Goal: Download file/media

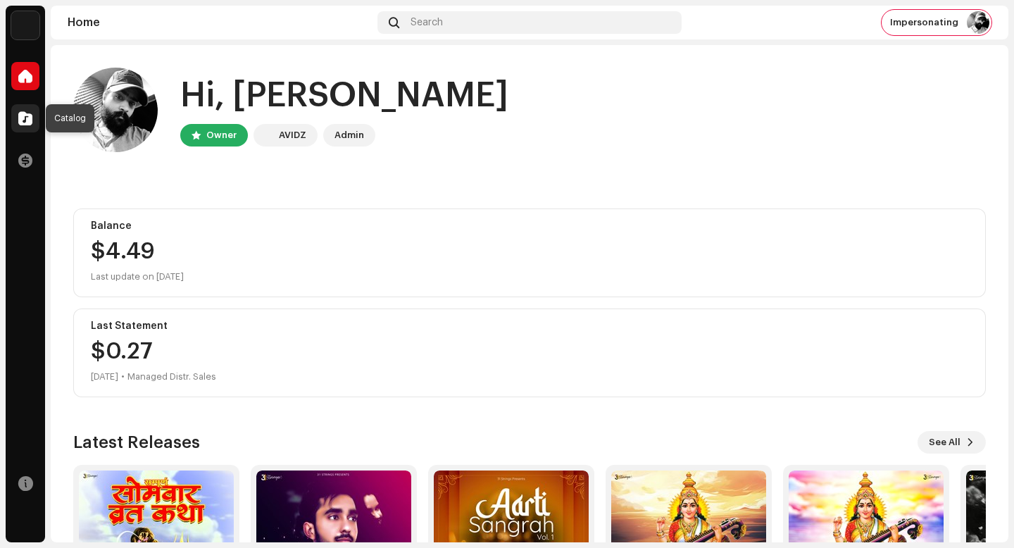
click at [28, 110] on div at bounding box center [25, 118] width 28 height 28
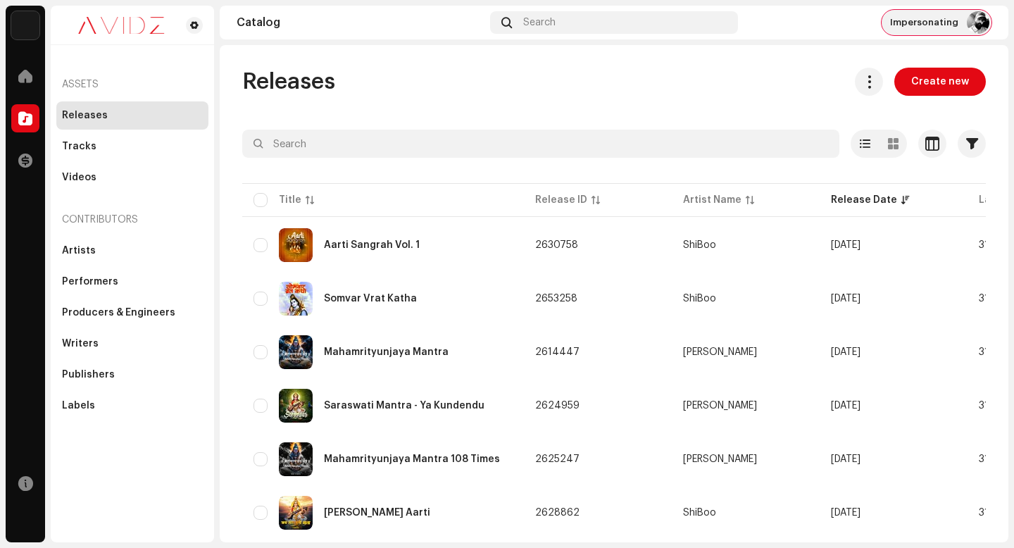
click at [978, 17] on img at bounding box center [978, 22] width 23 height 23
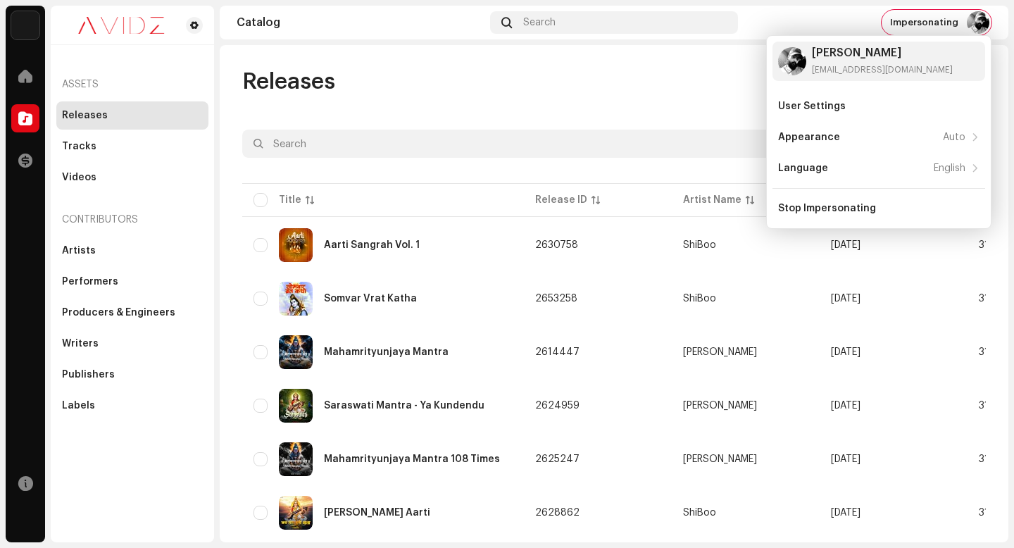
click at [635, 36] on div "Catalog Search Impersonating" at bounding box center [614, 23] width 789 height 34
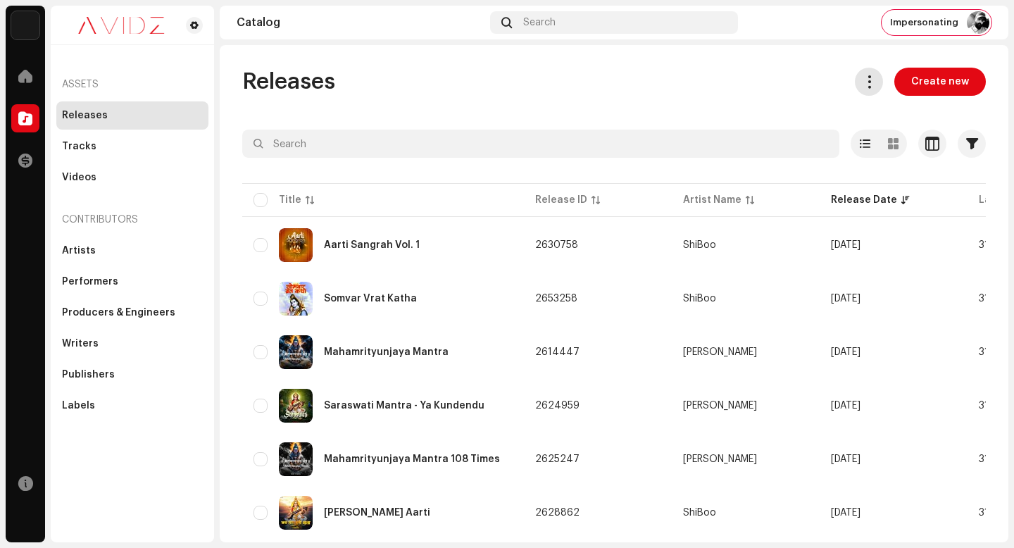
click at [863, 78] on span at bounding box center [869, 81] width 13 height 11
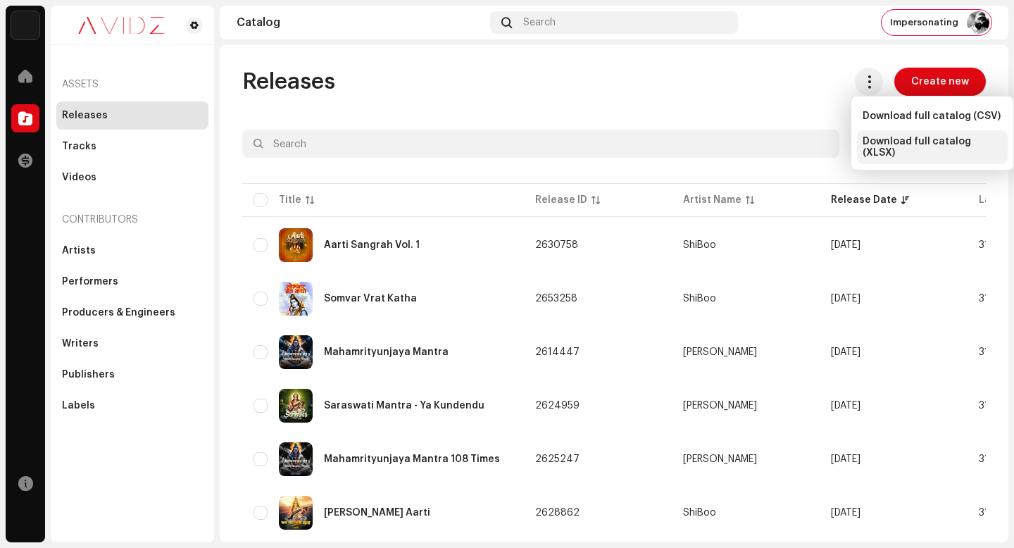
click at [913, 147] on span "Download full catalog (XLSX)" at bounding box center [932, 147] width 139 height 23
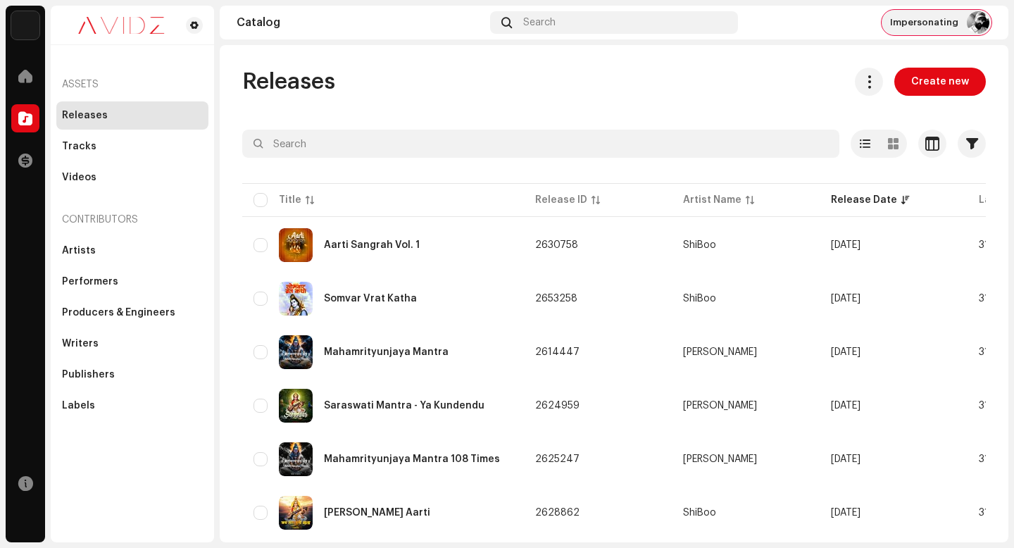
click at [978, 24] on img at bounding box center [978, 22] width 23 height 23
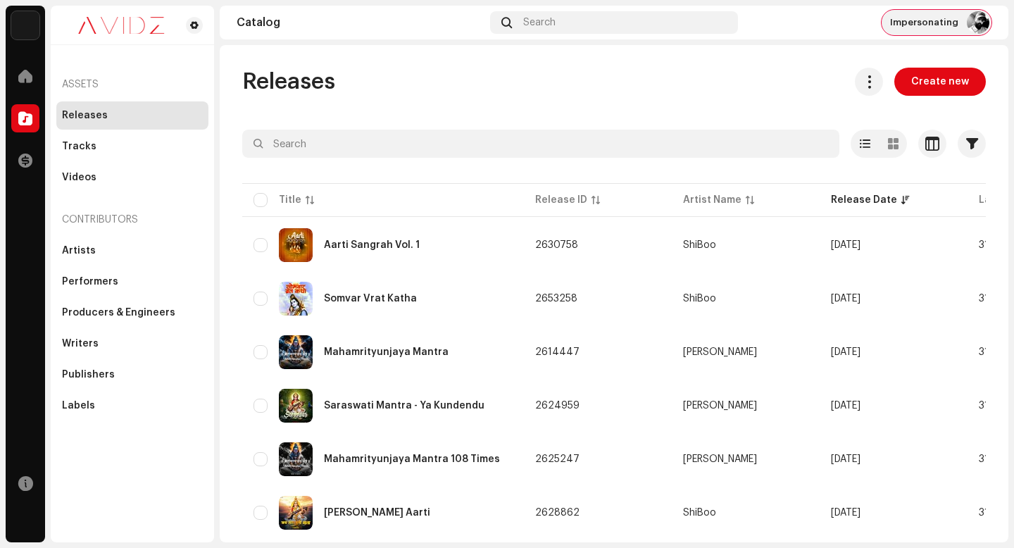
click at [945, 23] on span "Impersonating" at bounding box center [924, 22] width 68 height 11
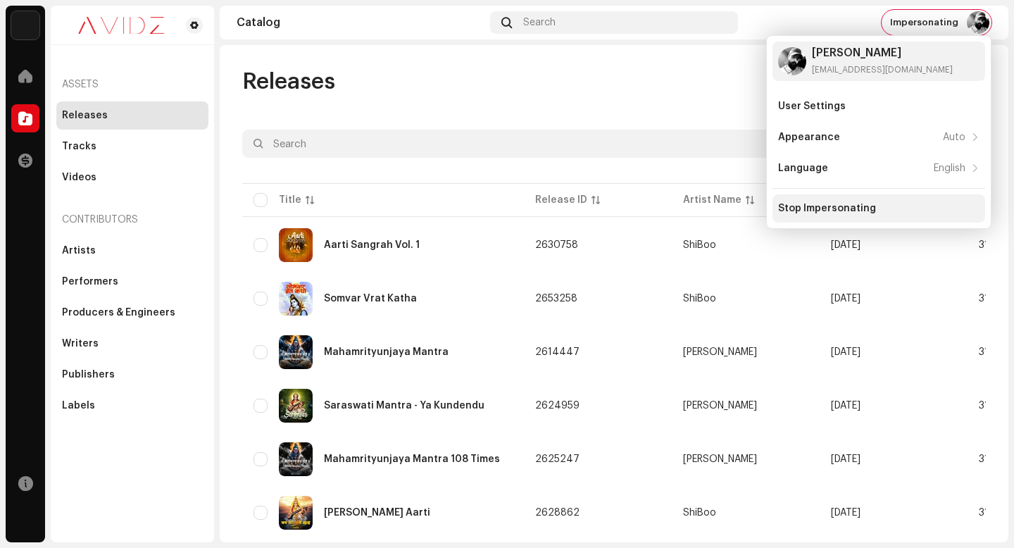
click at [949, 200] on div "Stop Impersonating" at bounding box center [879, 208] width 213 height 28
